Goal: Browse casually: Explore the website without a specific task or goal

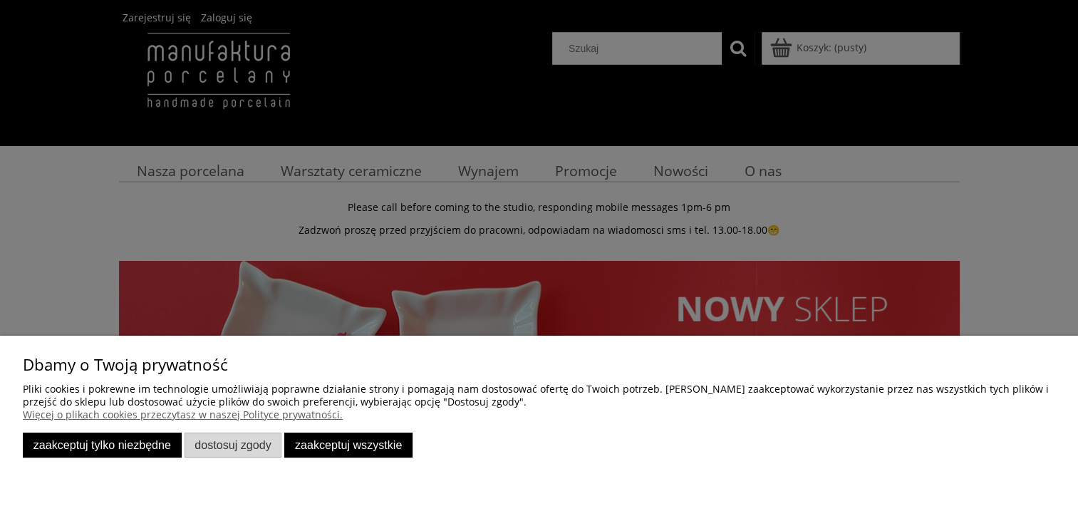
click at [131, 448] on button "Zaakceptuj tylko niezbędne" at bounding box center [102, 445] width 159 height 25
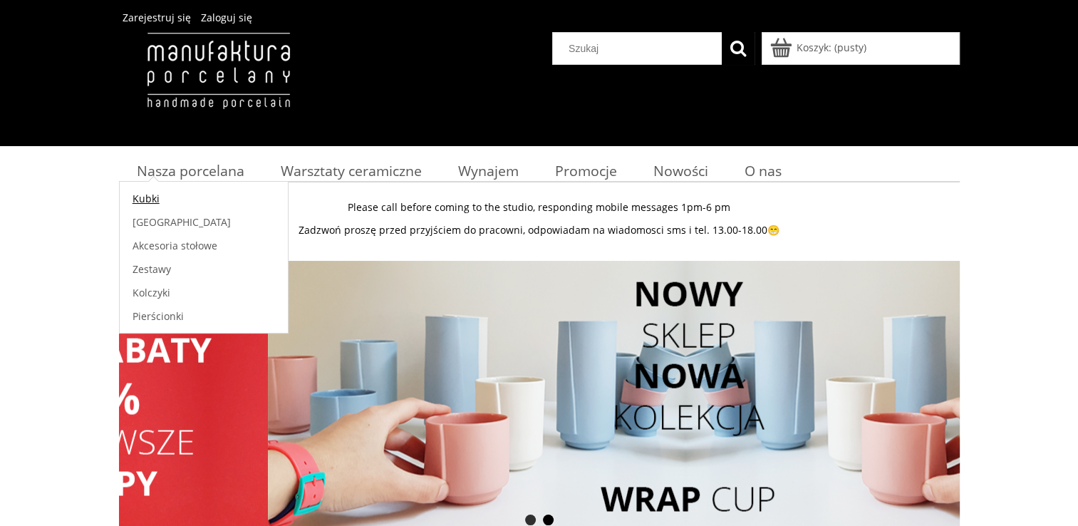
click at [158, 201] on span "Kubki" at bounding box center [146, 199] width 27 height 14
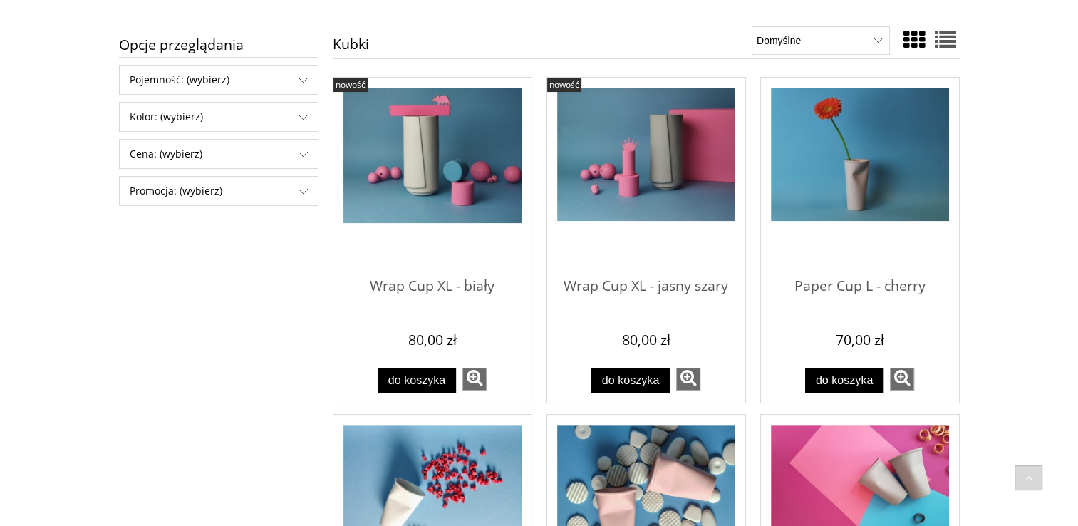
scroll to position [233, 0]
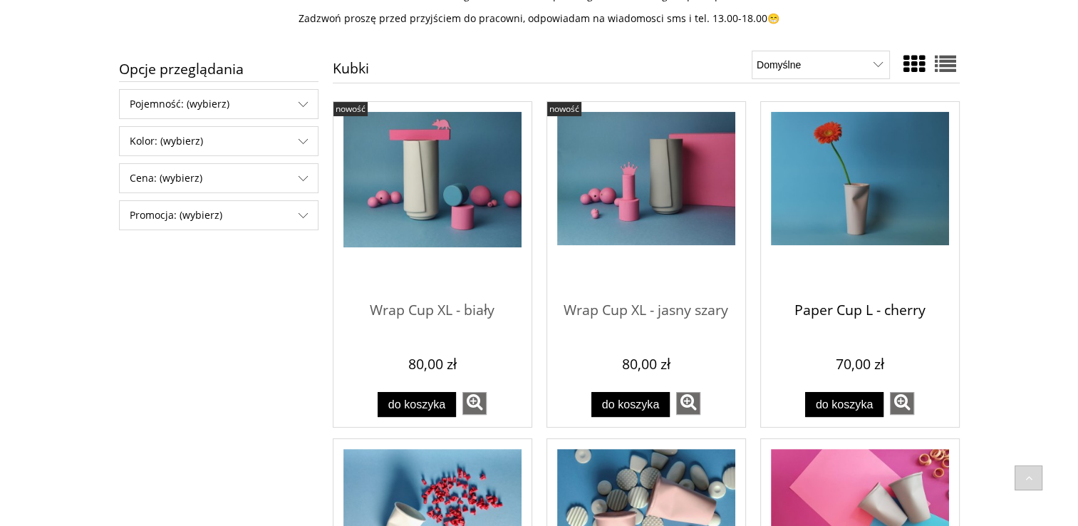
click at [904, 310] on span "Paper Cup L - cherry" at bounding box center [860, 311] width 178 height 43
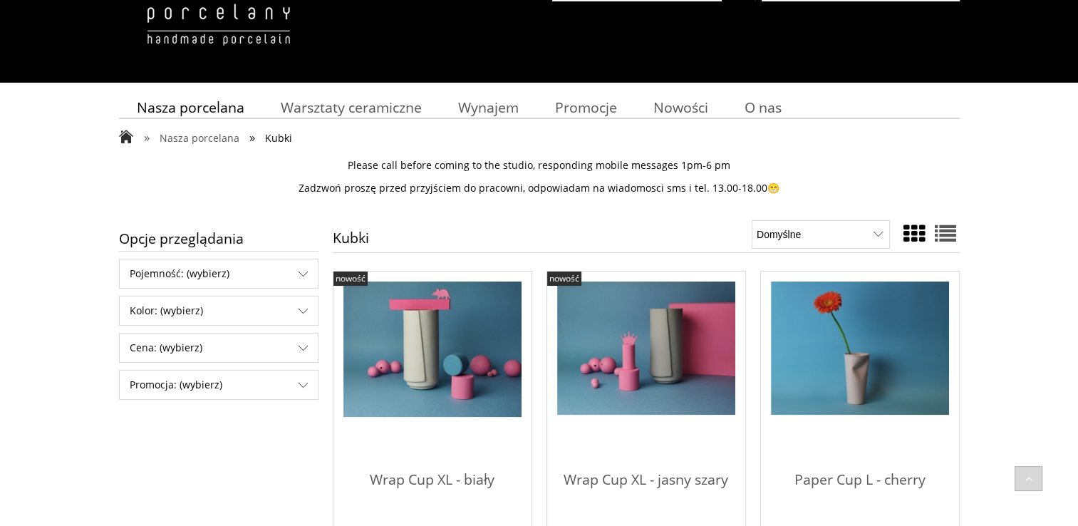
scroll to position [0, 0]
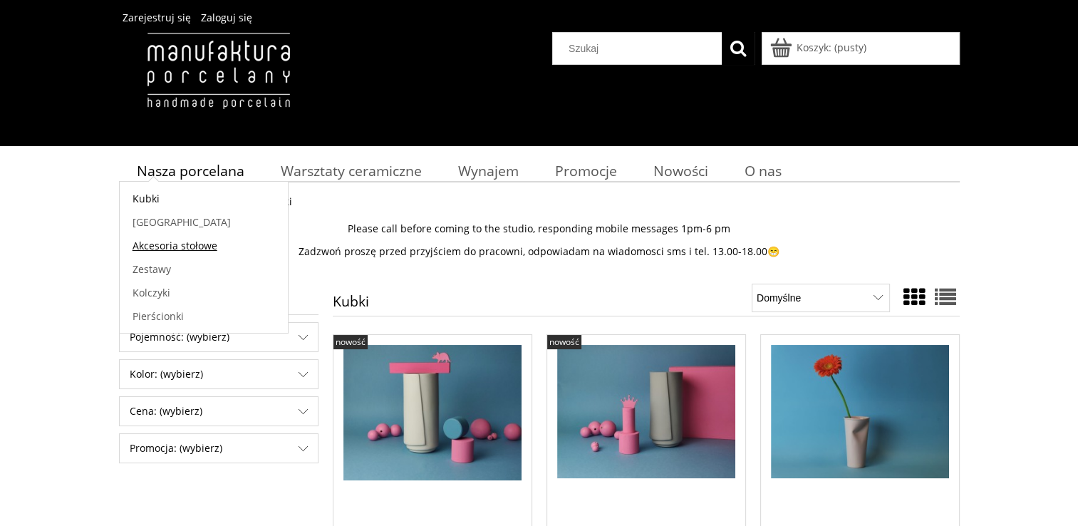
click at [168, 250] on span "Akcesoria stołowe" at bounding box center [175, 246] width 85 height 14
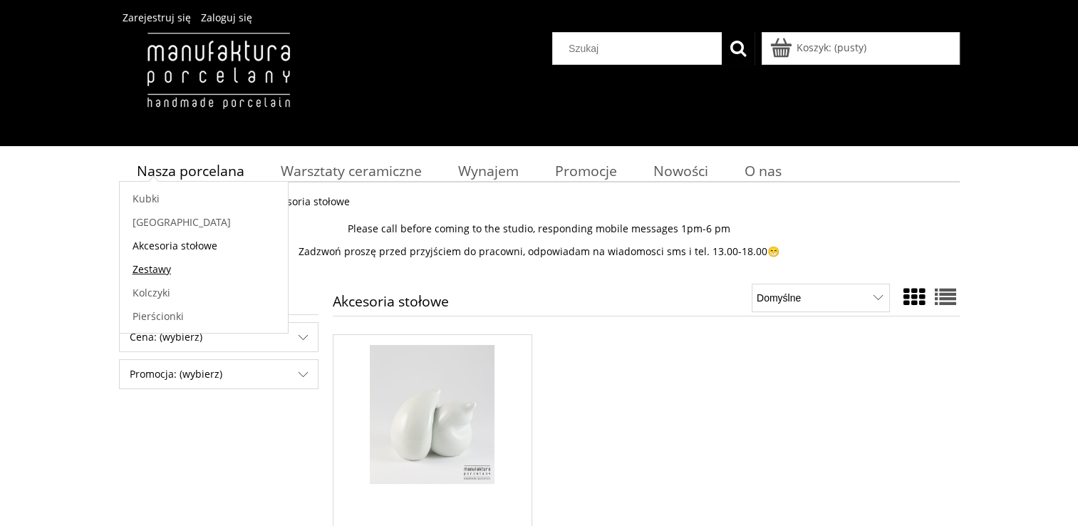
click at [155, 279] on link "Zestawy" at bounding box center [204, 269] width 168 height 24
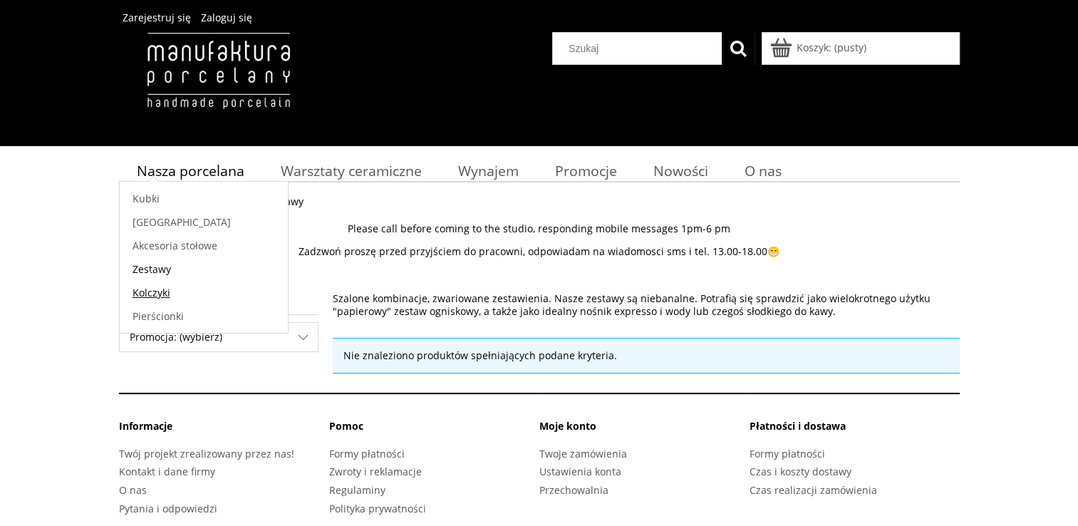
click at [148, 298] on span "Kolczyki" at bounding box center [152, 293] width 38 height 14
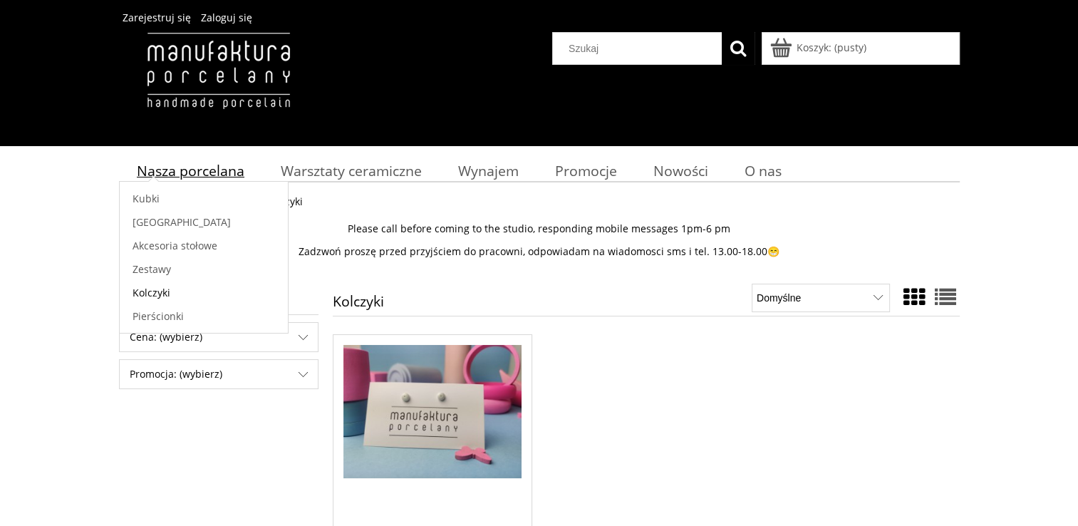
click at [204, 175] on span "Nasza porcelana" at bounding box center [191, 170] width 108 height 19
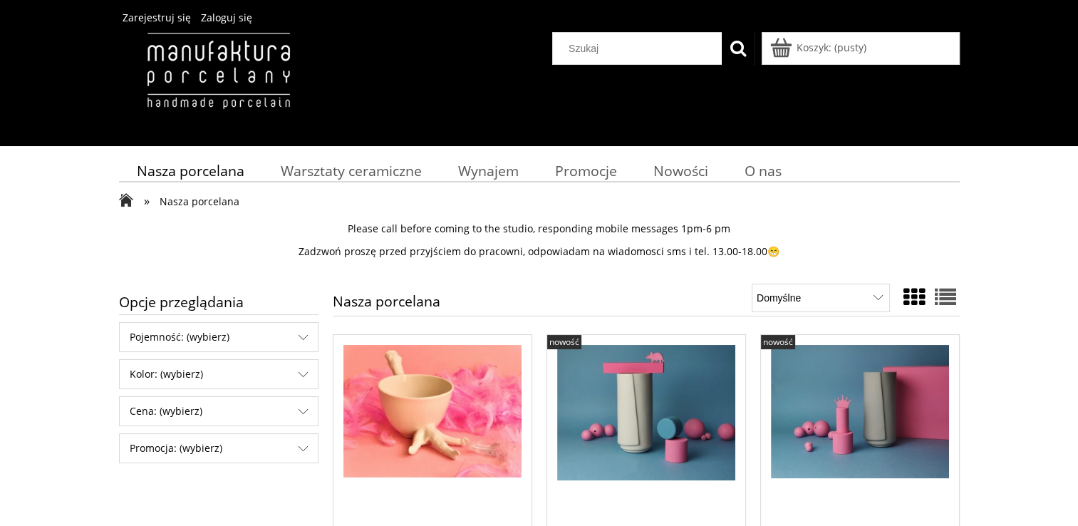
drag, startPoint x: 20, startPoint y: 311, endPoint x: 39, endPoint y: 310, distance: 19.3
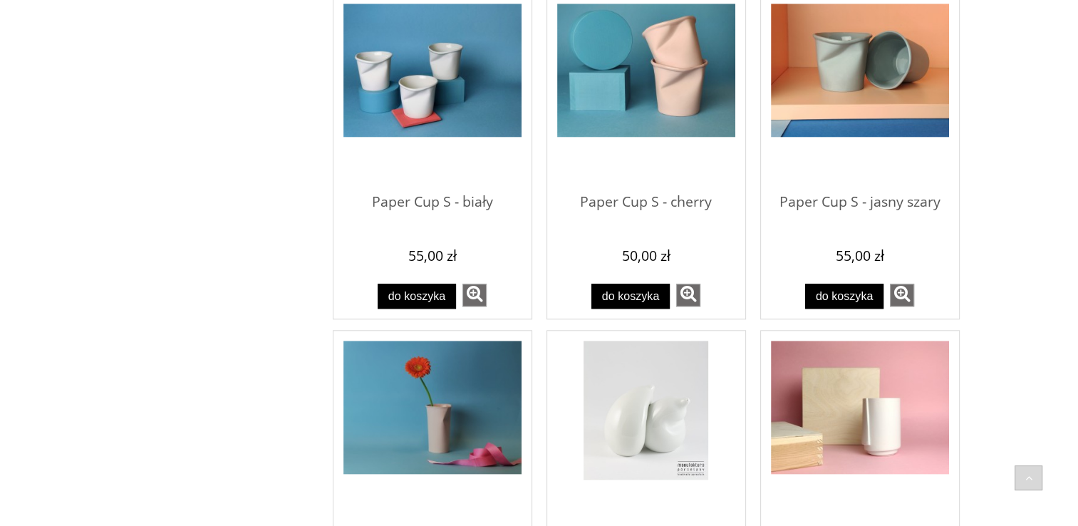
scroll to position [1354, 0]
